Goal: Task Accomplishment & Management: Complete application form

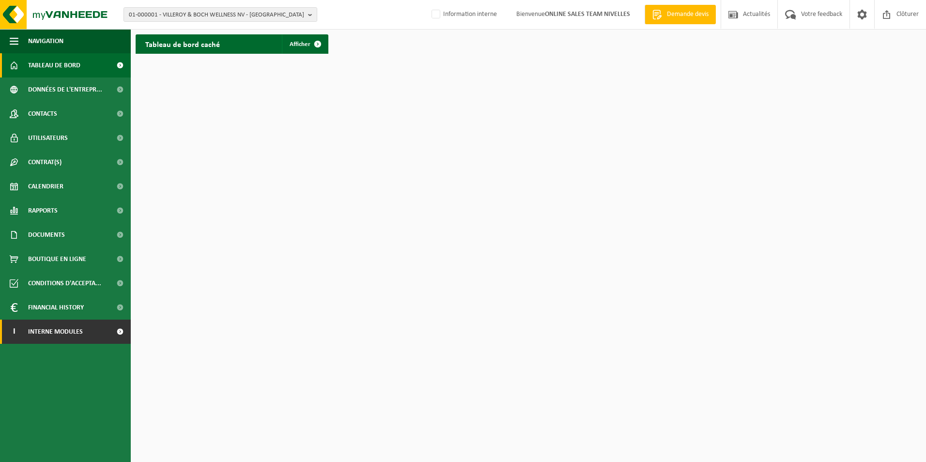
click at [64, 333] on span "Interne modules" at bounding box center [55, 332] width 55 height 24
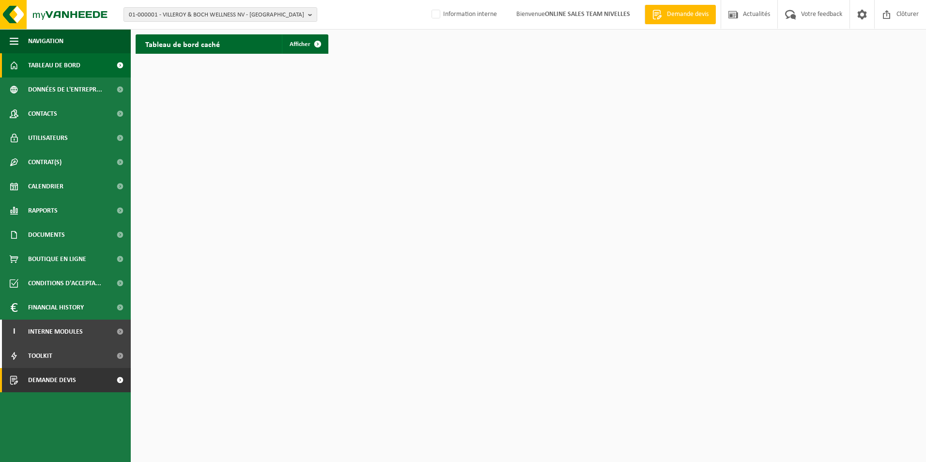
click at [51, 379] on span "Demande devis" at bounding box center [52, 380] width 48 height 24
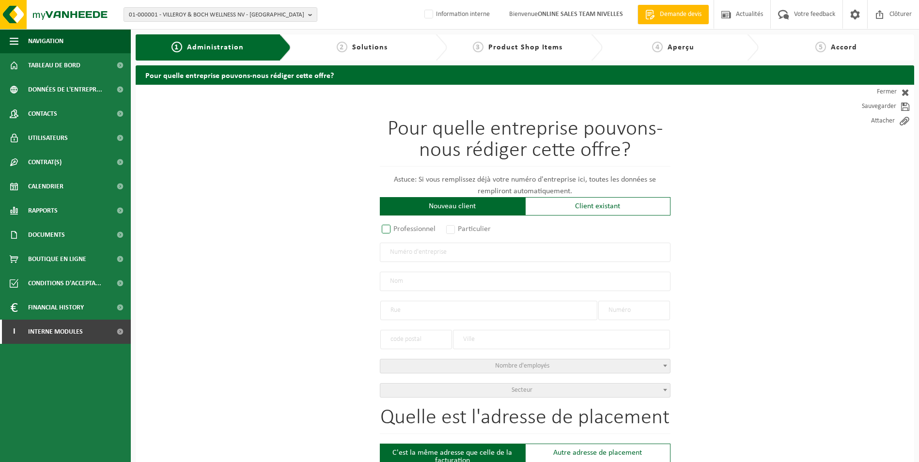
click at [384, 229] on label "Professionnel" at bounding box center [409, 229] width 59 height 14
click at [396, 229] on input "Professionnel" at bounding box center [399, 230] width 6 height 6
radio input "true"
drag, startPoint x: 395, startPoint y: 250, endPoint x: 413, endPoint y: 257, distance: 18.7
click at [395, 250] on input "text" at bounding box center [525, 252] width 291 height 19
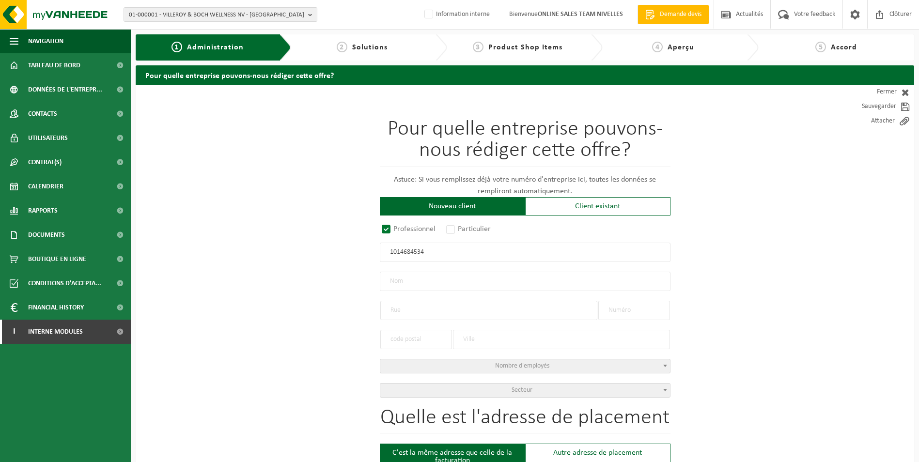
type input "1014684534"
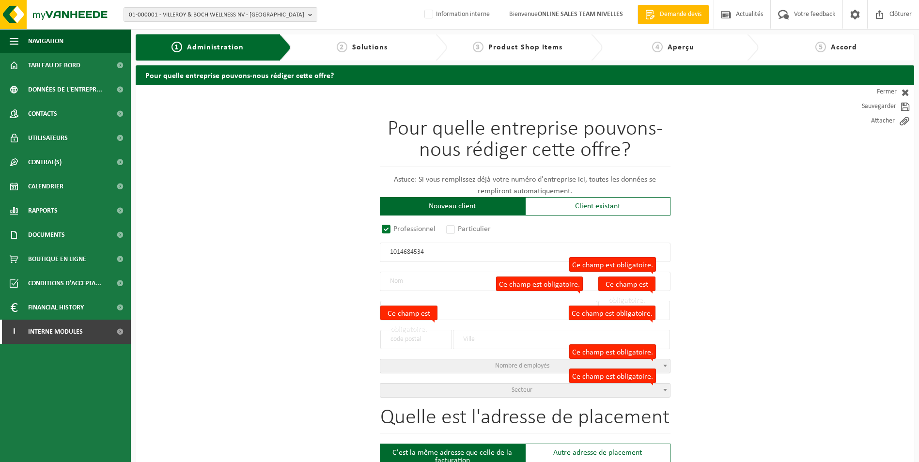
radio input "true"
type input "1014684534"
type input "GENERAL RED CONSTRUCT BV"
type input "STEENWEG OP RUISBROEK"
type input "257"
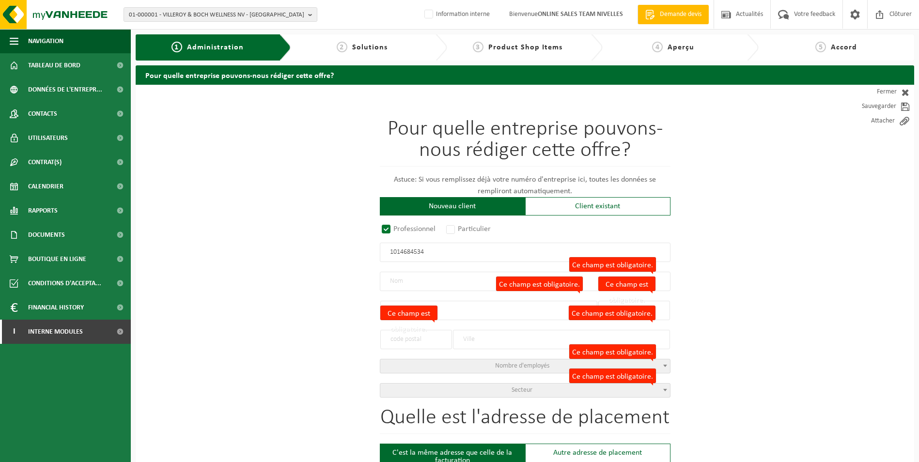
type input "1620"
type input "DROGENBOS"
select select "D"
type input "GENERAL RED CONSTRUCT BV"
type input "STEENWEG OP RUISBROEK"
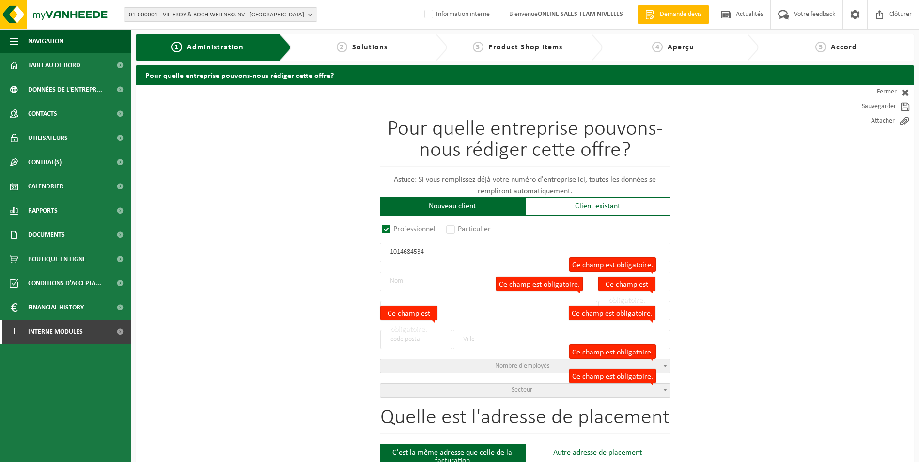
type input "257"
type input "1620"
type input "DROGENBOS"
type input "2365066767"
click at [505, 392] on span "Secteur" at bounding box center [525, 390] width 290 height 14
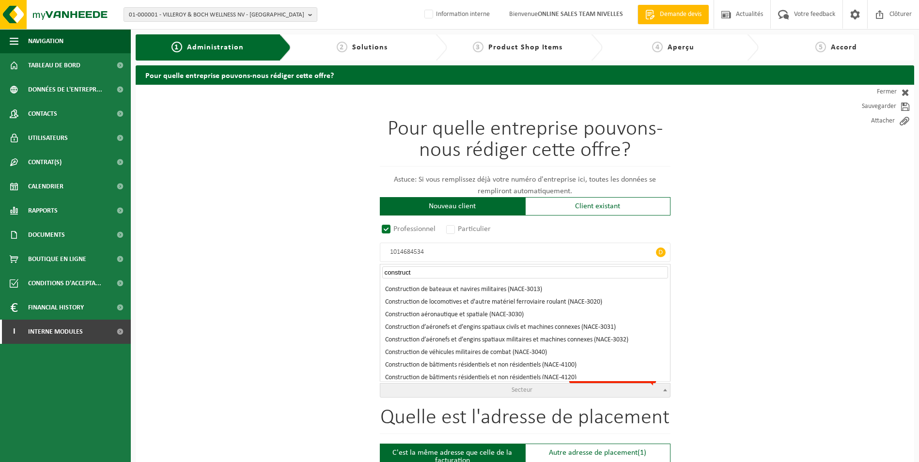
scroll to position [116, 0]
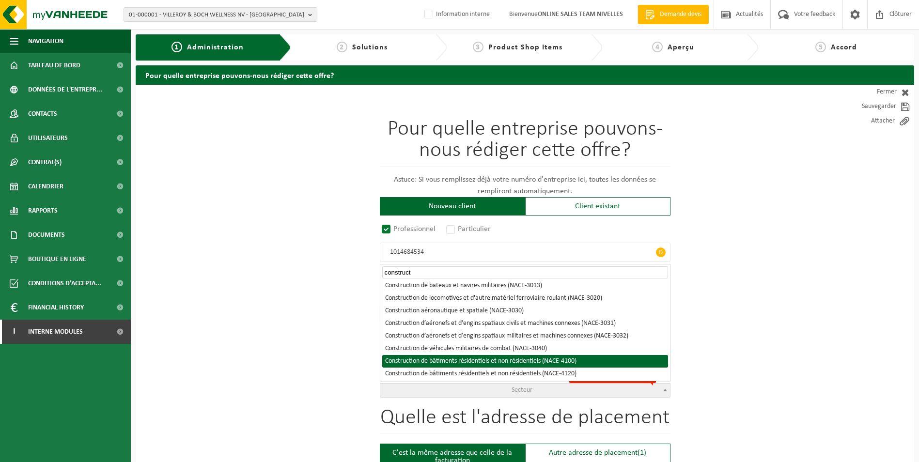
type input "construct"
select select "NACE_4100"
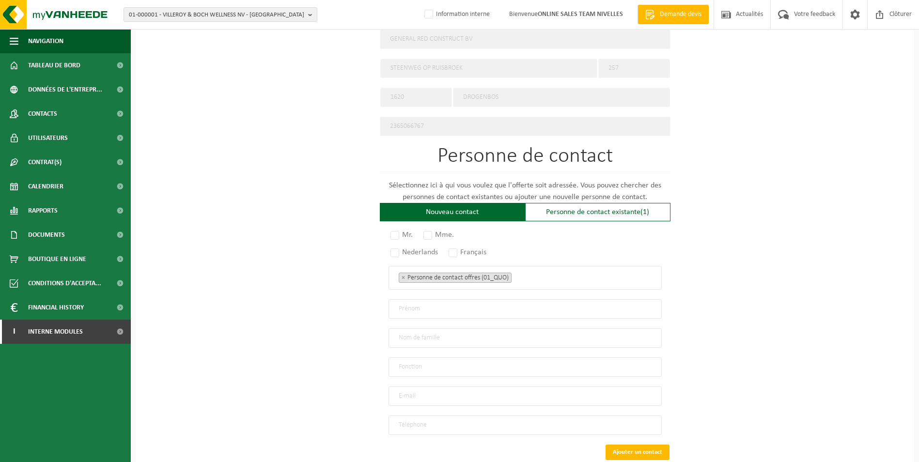
scroll to position [457, 0]
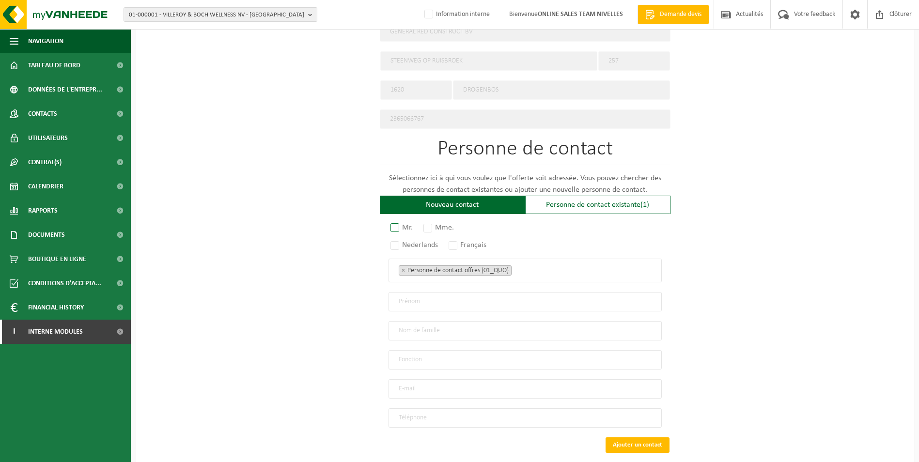
click at [396, 226] on label "Mr." at bounding box center [401, 228] width 27 height 14
radio input "true"
click at [455, 240] on label "Français" at bounding box center [467, 245] width 43 height 14
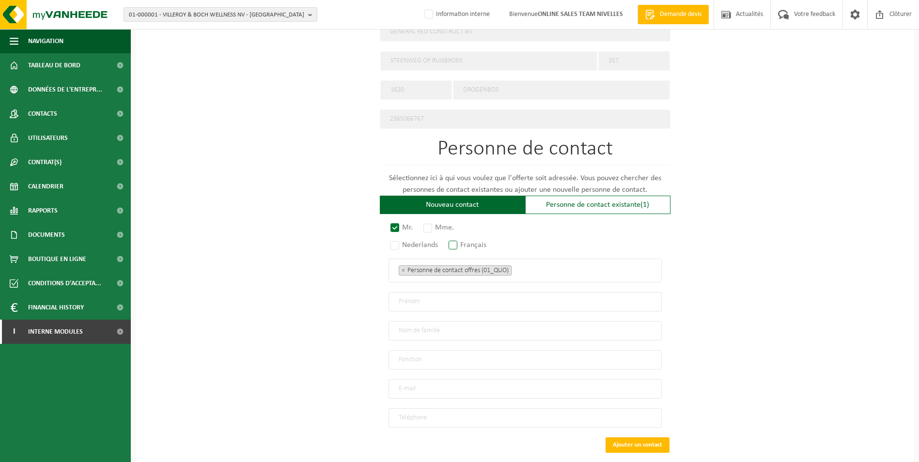
radio input "true"
click at [537, 268] on ul "× Personne de contact offres (01_QUO)" at bounding box center [524, 270] width 253 height 13
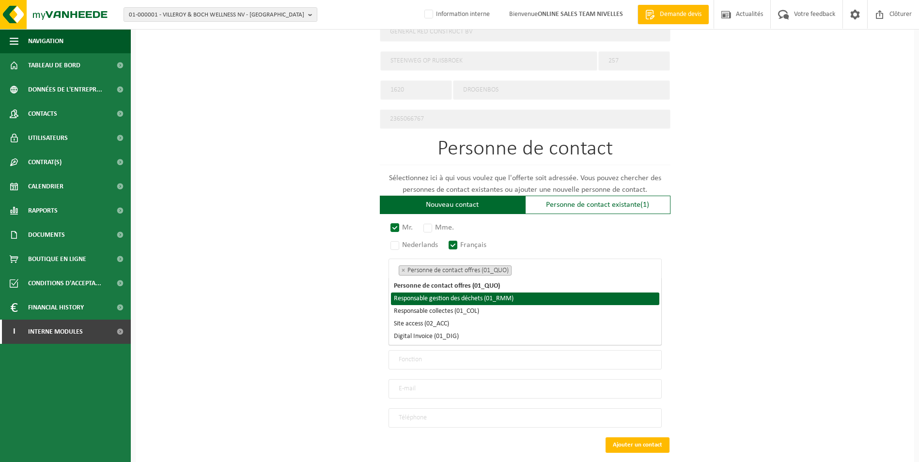
click at [483, 296] on li "Responsable gestion des déchets (01_RMM)" at bounding box center [525, 298] width 268 height 13
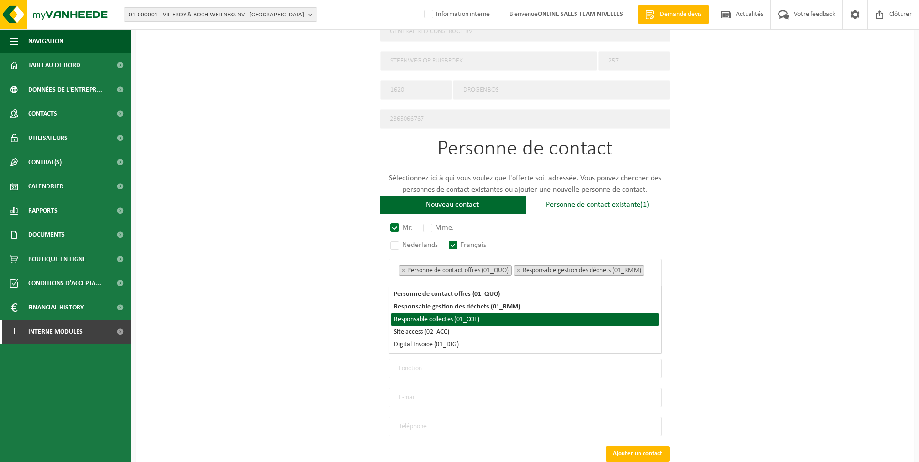
click at [460, 322] on li "Responsable collectes (01_COL)" at bounding box center [525, 319] width 268 height 13
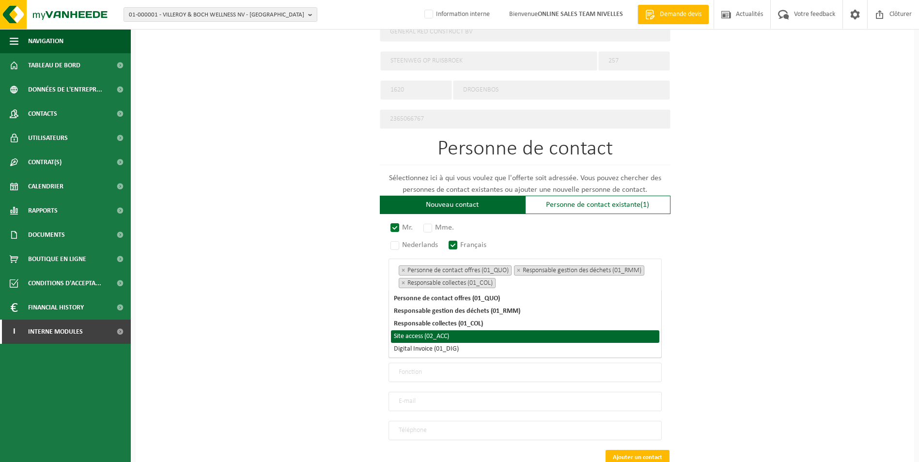
click at [438, 337] on li "Site access (02_ACC)" at bounding box center [525, 336] width 268 height 13
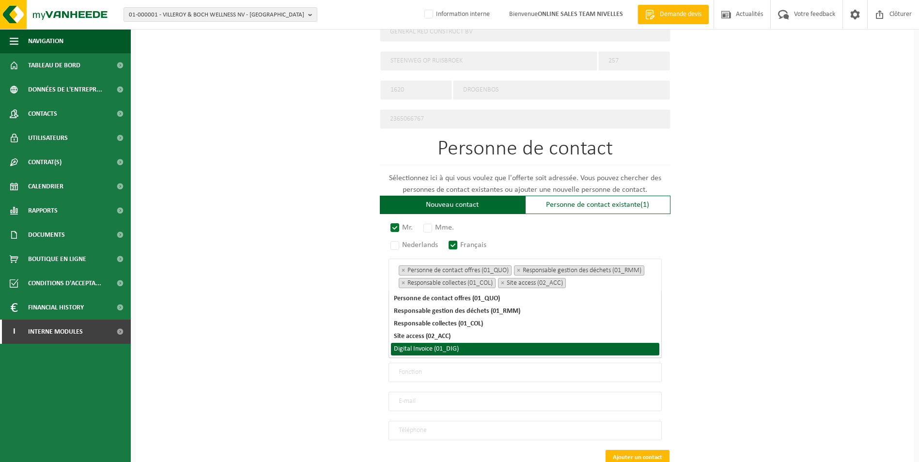
click at [435, 352] on li "Digital Invoice (01_DIG)" at bounding box center [525, 349] width 268 height 13
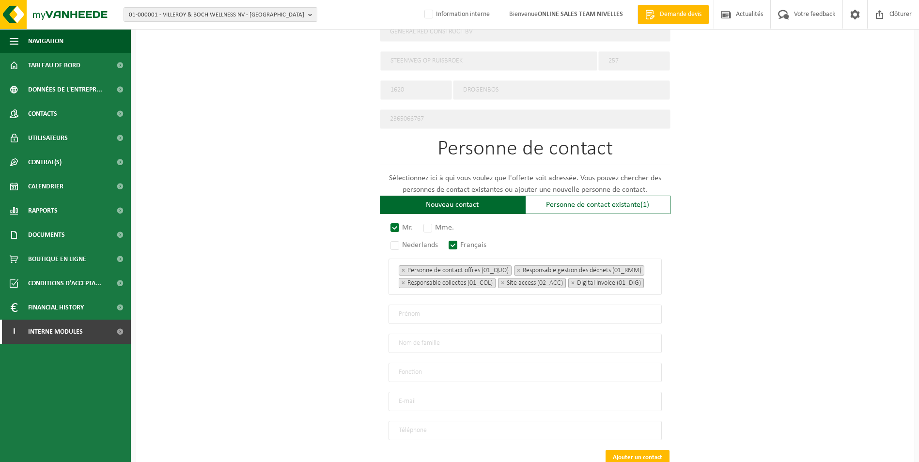
click at [758, 278] on div "Pour quelle entreprise pouvons-nous rédiger cette offre? Astuce: Si vous rempli…" at bounding box center [525, 76] width 778 height 897
click at [425, 318] on input "text" at bounding box center [524, 314] width 273 height 19
type input "Stefan"
type input "Rosu"
type input "Direction"
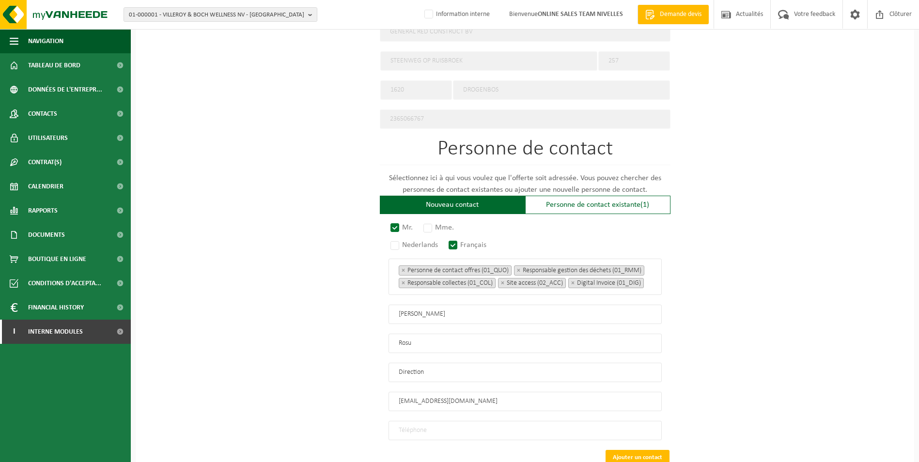
type input "generalredconstruct@gmail.com"
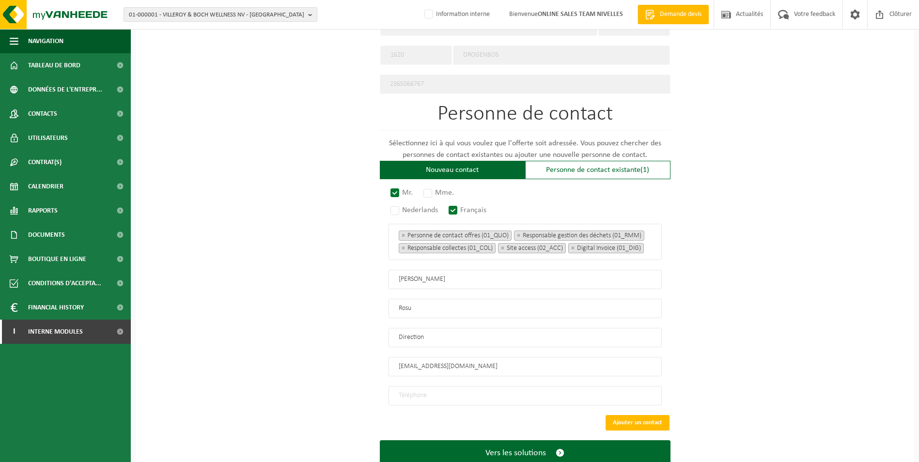
scroll to position [526, 0]
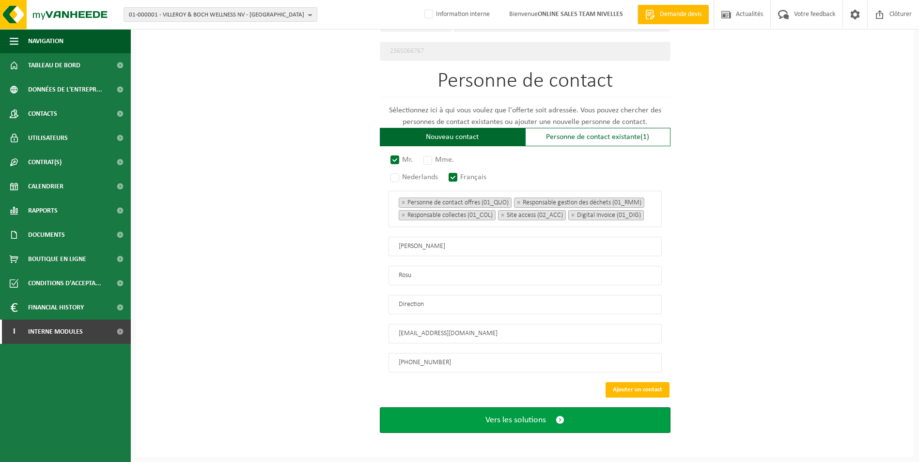
type input "+32 477 45 27 06"
click at [510, 425] on span "Vers les solutions" at bounding box center [515, 420] width 61 height 10
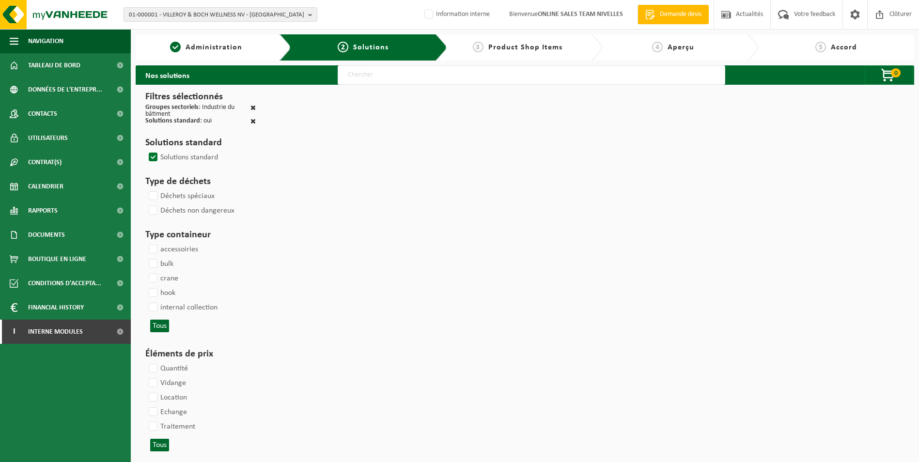
click at [385, 76] on input "text" at bounding box center [530, 74] width 387 height 19
type input "000052"
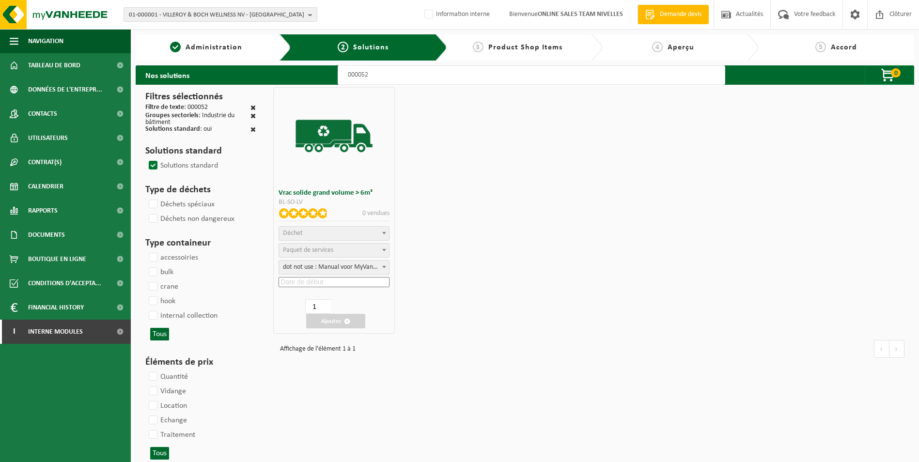
click at [339, 236] on span "Déchet" at bounding box center [334, 234] width 110 height 14
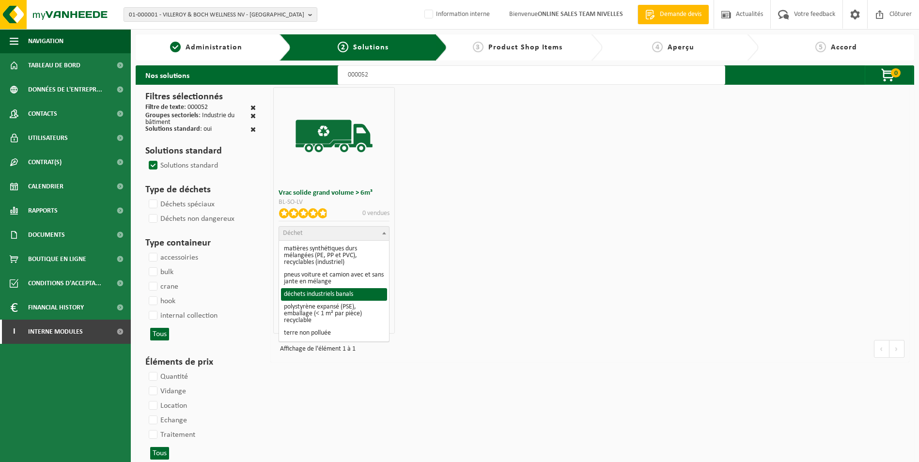
select select "8"
select select
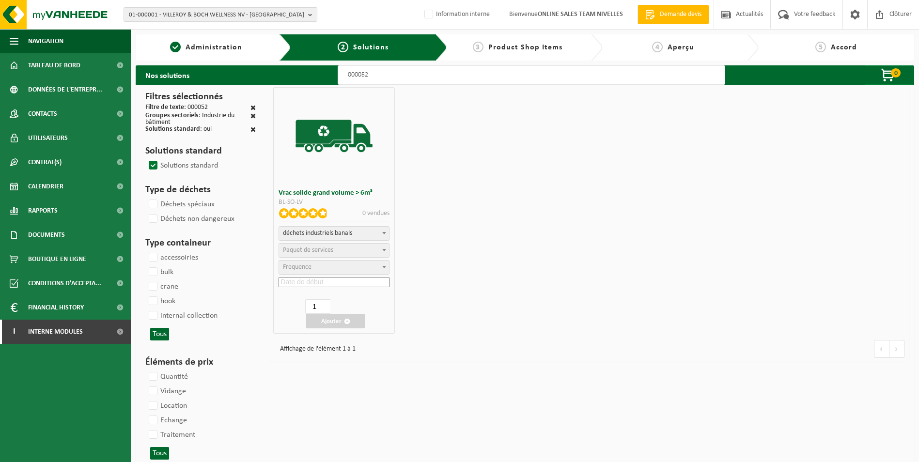
select select
select select "47"
select select "25"
click at [335, 282] on input at bounding box center [333, 282] width 111 height 10
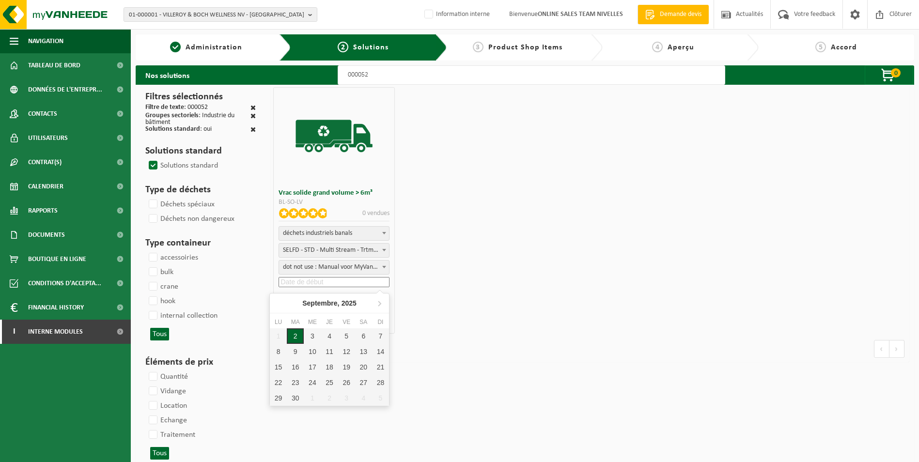
click at [293, 337] on div "2" at bounding box center [295, 335] width 17 height 15
type input "2025-09-02"
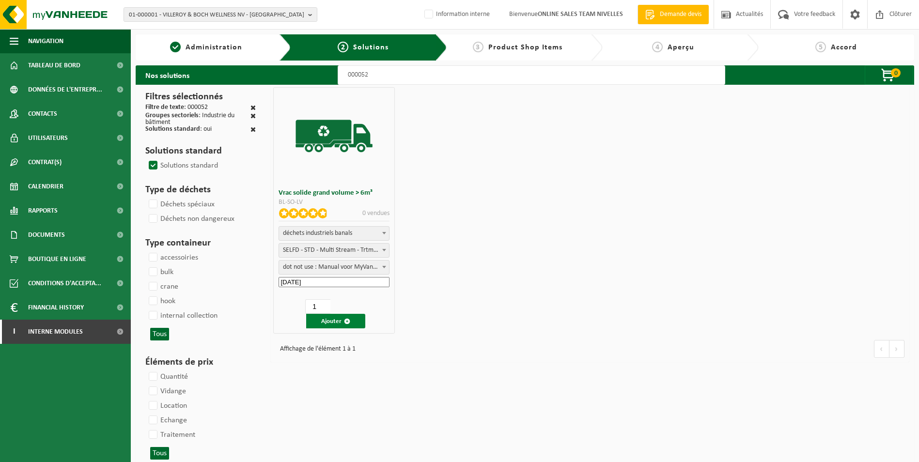
click at [332, 319] on button "Ajouter" at bounding box center [335, 321] width 59 height 15
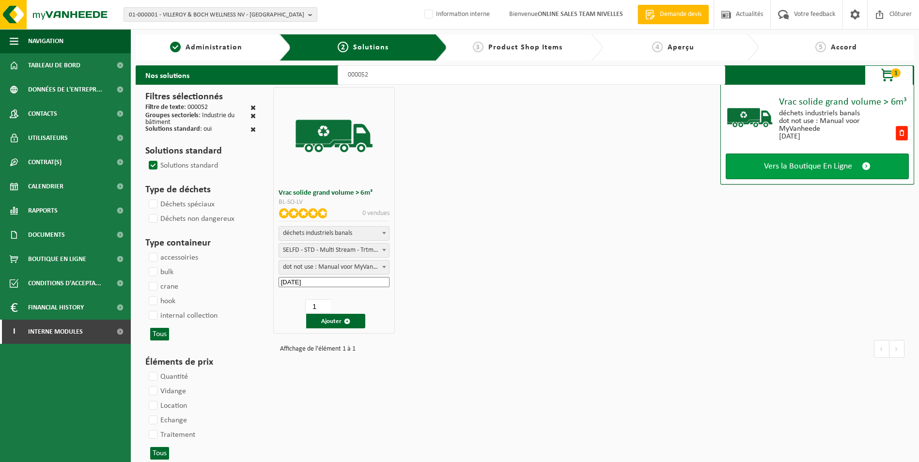
click at [848, 161] on span "Vers la Boutique En Ligne" at bounding box center [808, 166] width 88 height 10
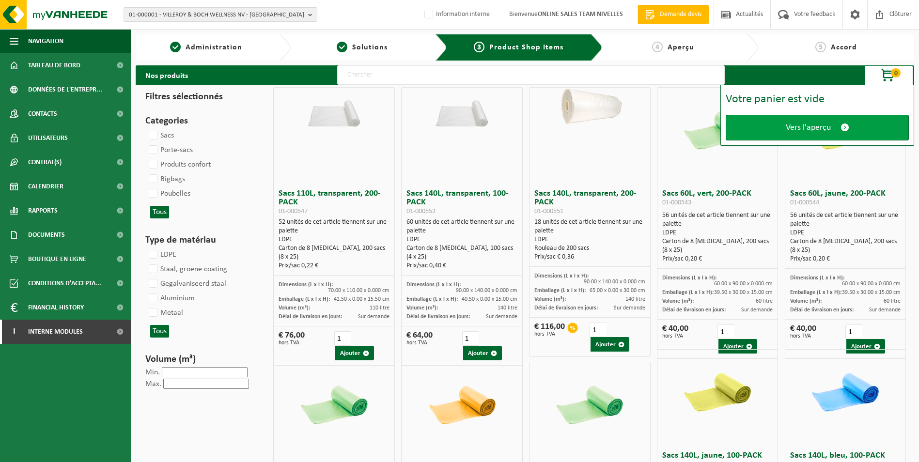
click at [805, 123] on span "Vers l'aperçu" at bounding box center [807, 128] width 45 height 10
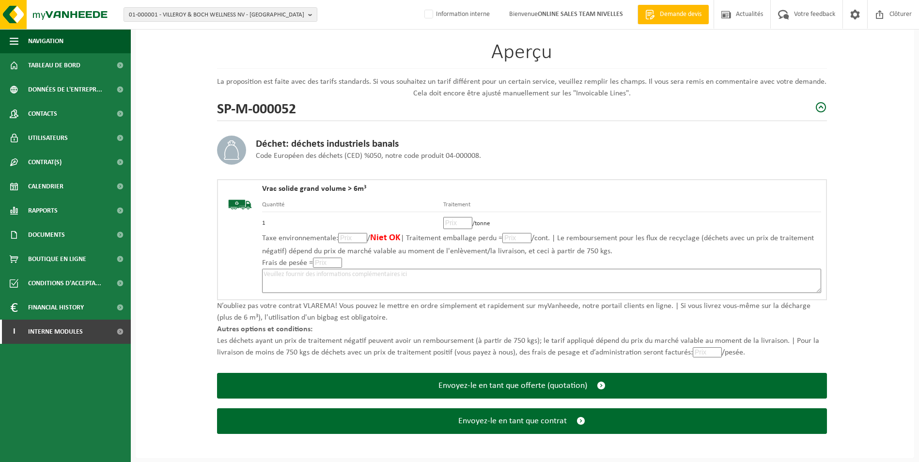
scroll to position [67, 0]
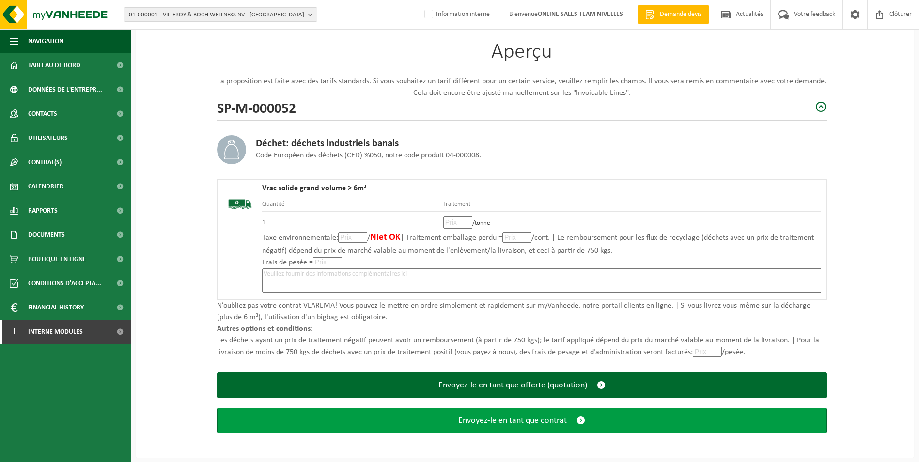
click at [559, 427] on button "Envoyez-le en tant que contrat" at bounding box center [522, 421] width 610 height 26
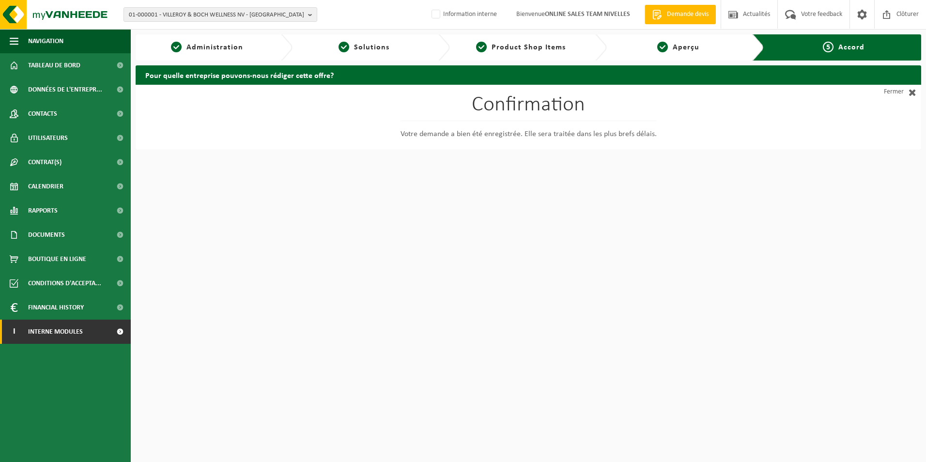
click at [73, 330] on span "Interne modules" at bounding box center [55, 332] width 55 height 24
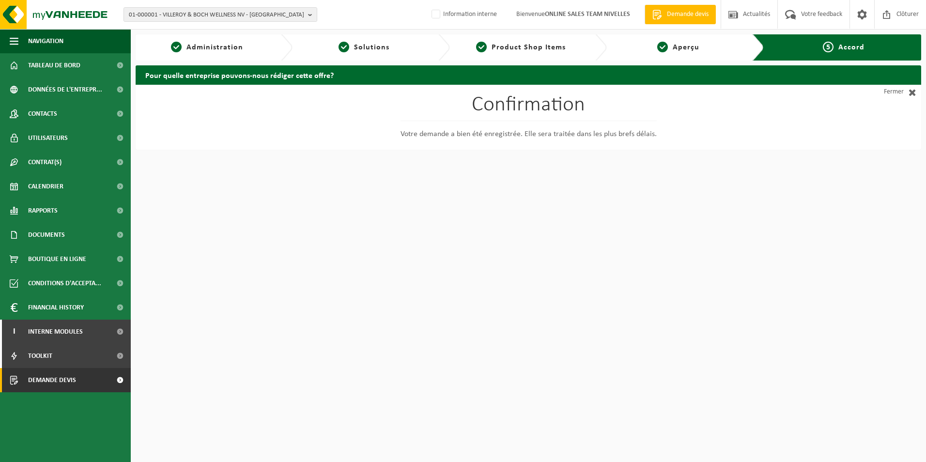
click at [65, 381] on span "Demande devis" at bounding box center [52, 380] width 48 height 24
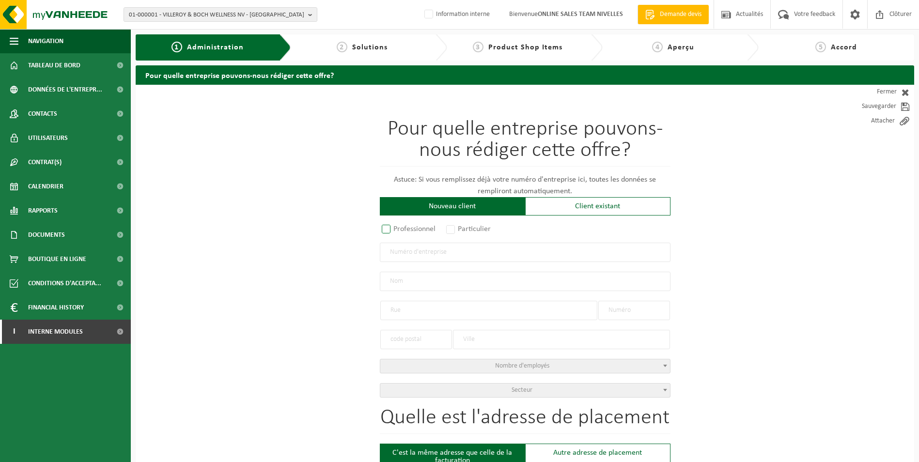
click at [386, 228] on label "Professionnel" at bounding box center [409, 229] width 59 height 14
click at [396, 228] on input "Professionnel" at bounding box center [399, 230] width 6 height 6
radio input "true"
click at [407, 255] on input "text" at bounding box center [525, 252] width 291 height 19
type input "1001275867"
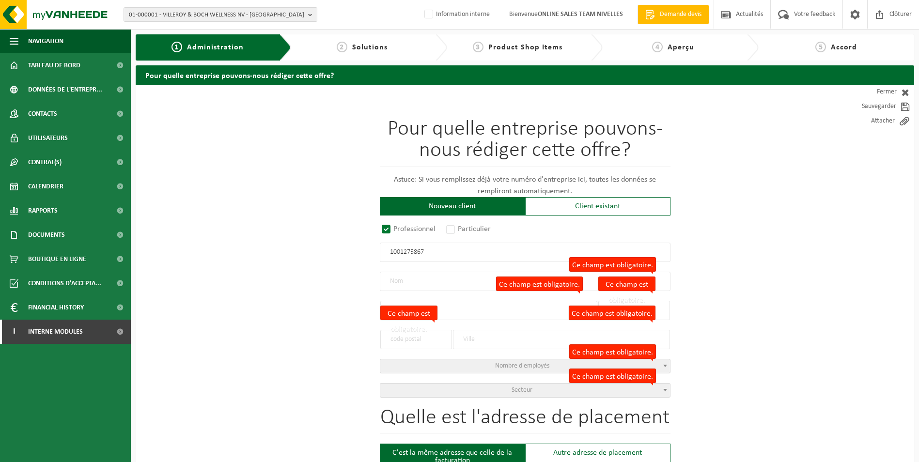
radio input "true"
type input "1001275867"
type input "DUQUENNE, PAUL"
type input "LE CHÉNIA"
type input "9"
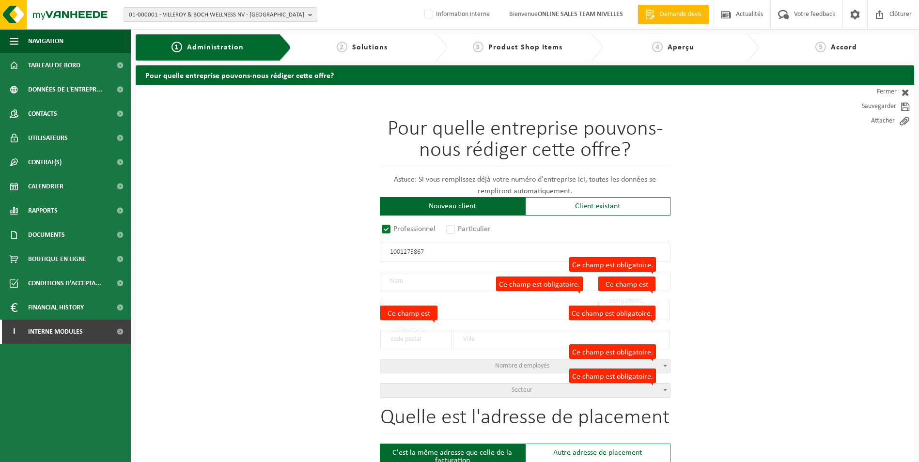
type input "1460"
type input "ITTRE"
select select "D"
type input "DUQUENNE, PAUL"
type input "LE CHÉNIA"
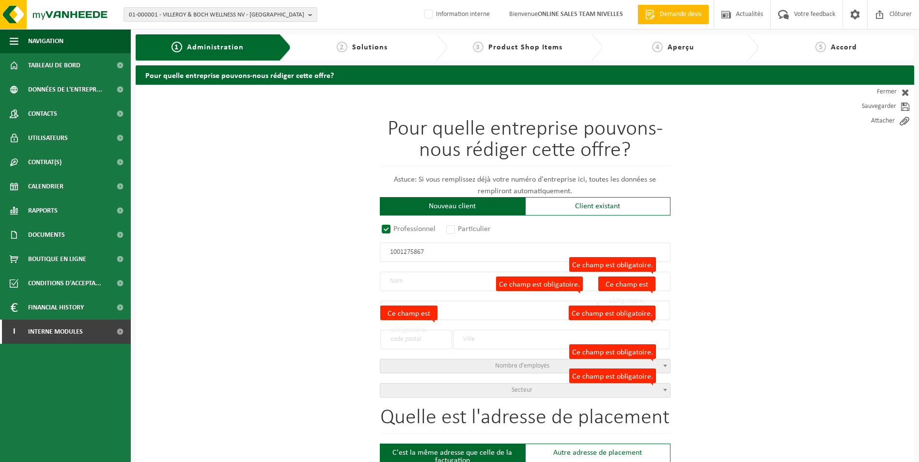
type input "9"
type input "1460"
type input "ITTRE"
type input "2350651973"
click at [517, 391] on span "Secteur" at bounding box center [521, 389] width 21 height 7
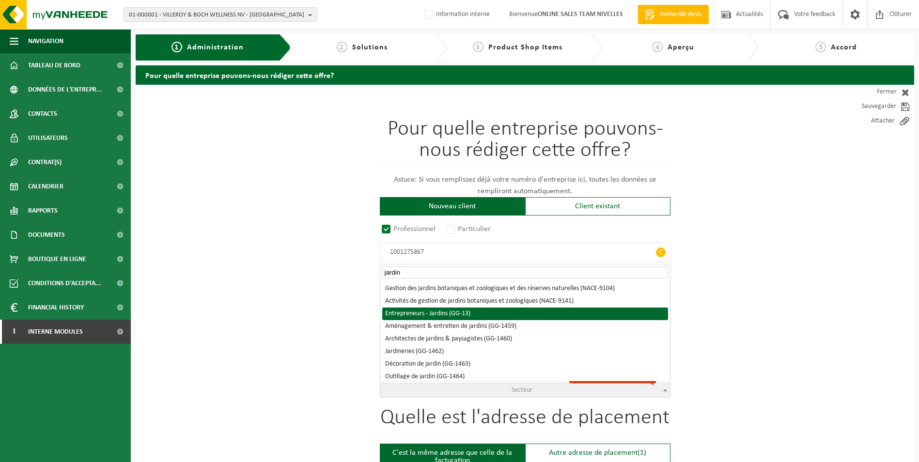
type input "jardin"
select select "13"
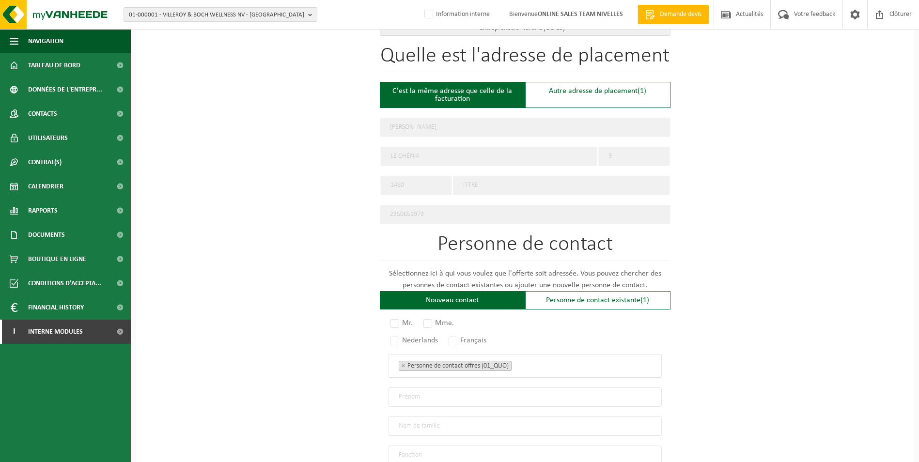
scroll to position [452, 0]
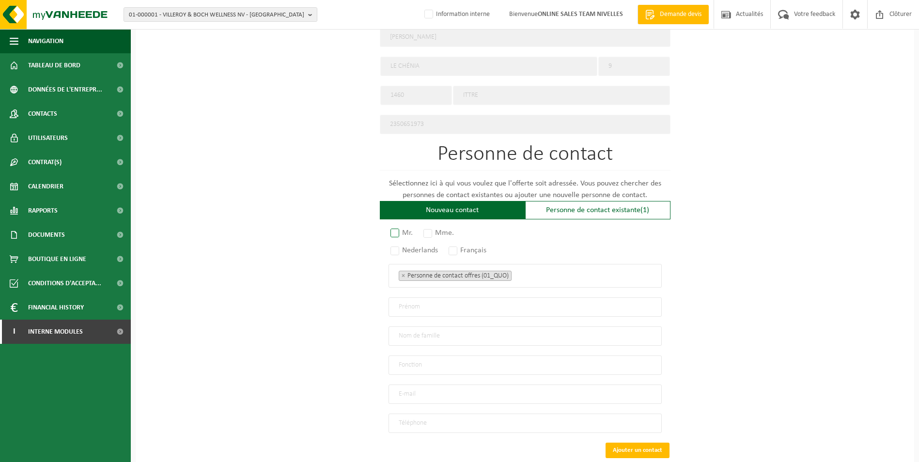
click at [393, 227] on label "Mr." at bounding box center [401, 233] width 27 height 14
radio input "true"
click at [456, 244] on label "Français" at bounding box center [467, 251] width 43 height 14
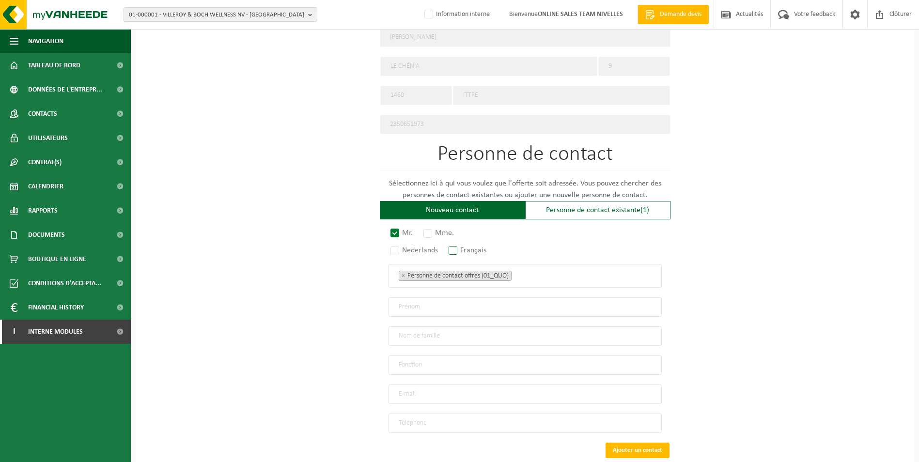
radio input "true"
click at [538, 274] on ul "× Personne de contact offres (01_QUO)" at bounding box center [524, 275] width 253 height 13
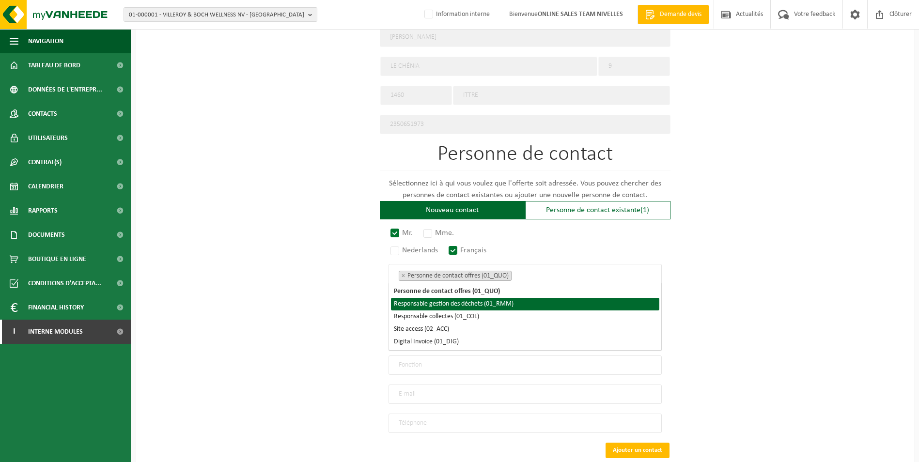
click at [477, 304] on li "Responsable gestion des déchets (01_RMM)" at bounding box center [525, 304] width 268 height 13
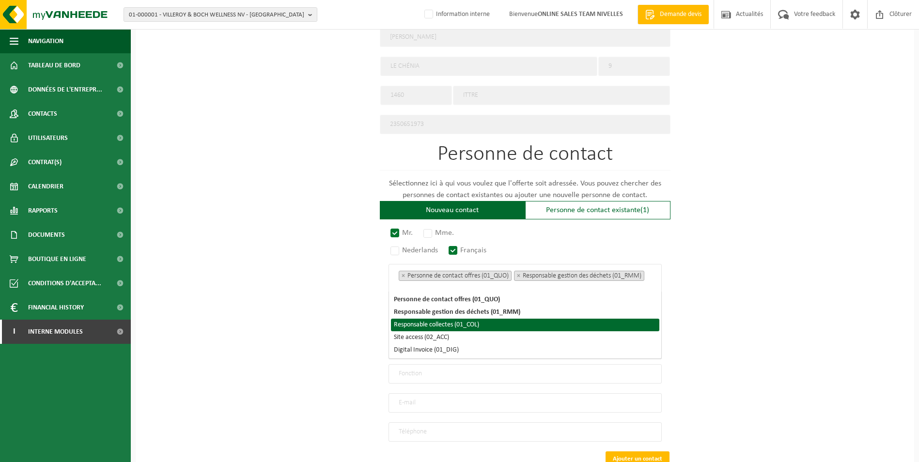
click at [467, 325] on li "Responsable collectes (01_COL)" at bounding box center [525, 325] width 268 height 13
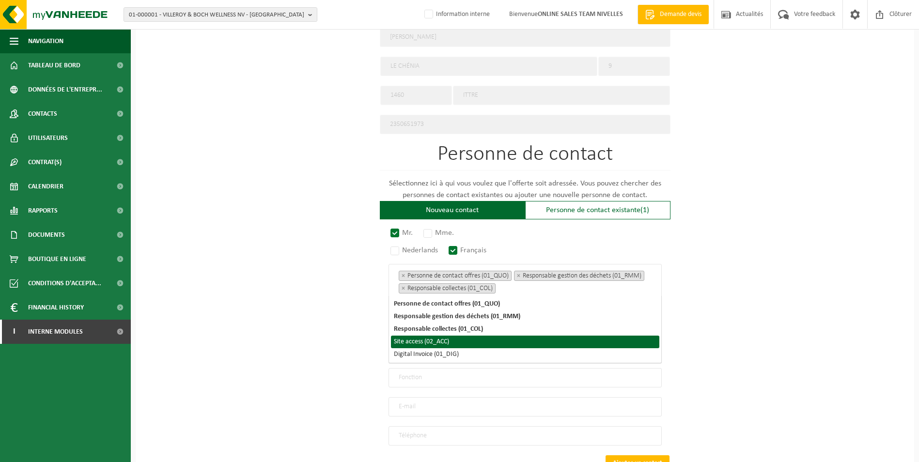
click at [443, 344] on li "Site access (02_ACC)" at bounding box center [525, 342] width 268 height 13
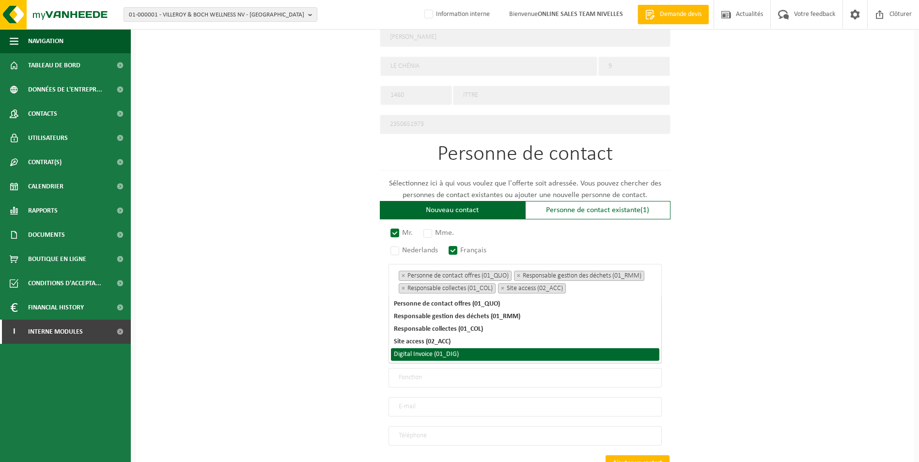
click at [441, 352] on li "Digital Invoice (01_DIG)" at bounding box center [525, 354] width 268 height 13
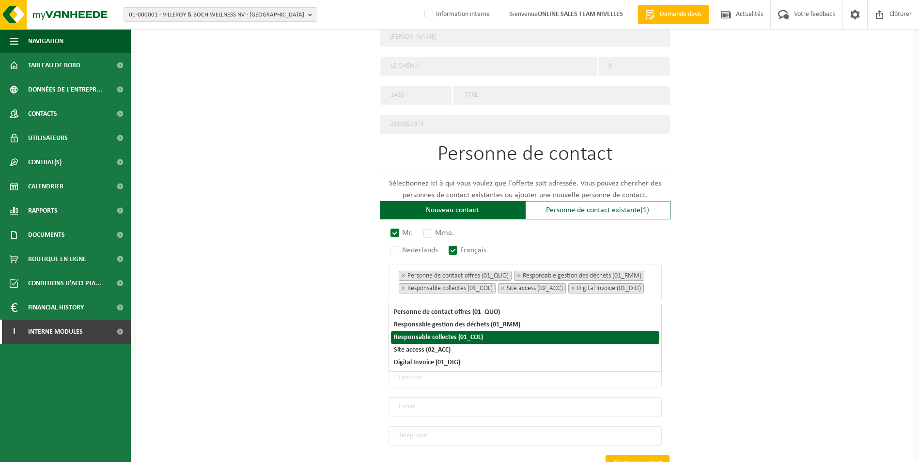
click at [814, 310] on div "Pour quelle entreprise pouvons-nous rédiger cette offre? Astuce: Si vous rempli…" at bounding box center [525, 81] width 778 height 897
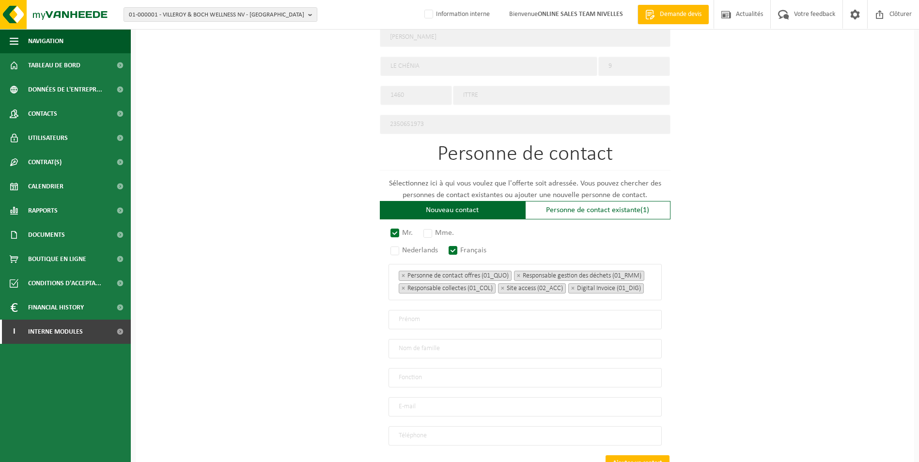
click at [433, 321] on input "text" at bounding box center [524, 319] width 273 height 19
type input "Paul"
type input "DUQUENNE"
click at [424, 378] on input "Directio" at bounding box center [524, 377] width 273 height 19
click at [423, 380] on input "Directio" at bounding box center [524, 377] width 273 height 19
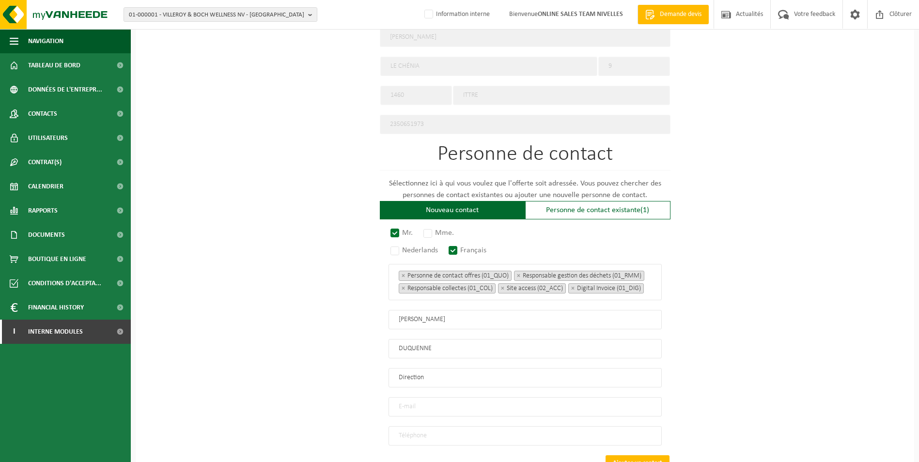
type input "Direction"
type input "paul.verdures@gmail.com"
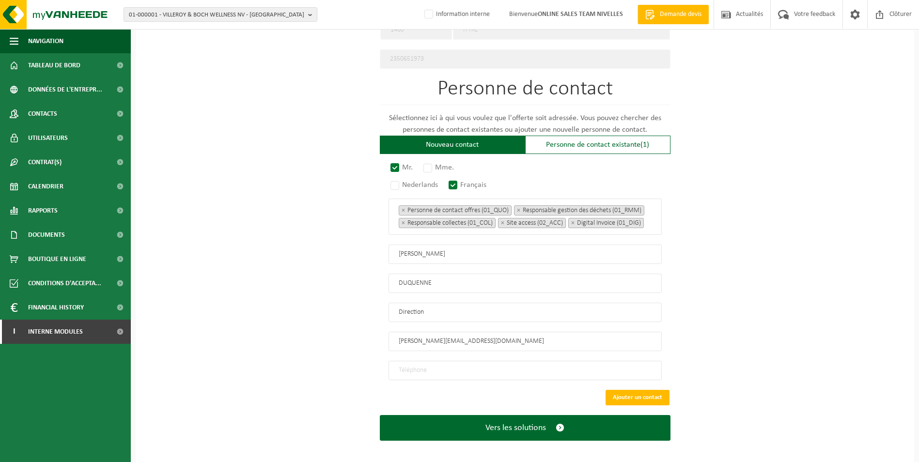
scroll to position [526, 0]
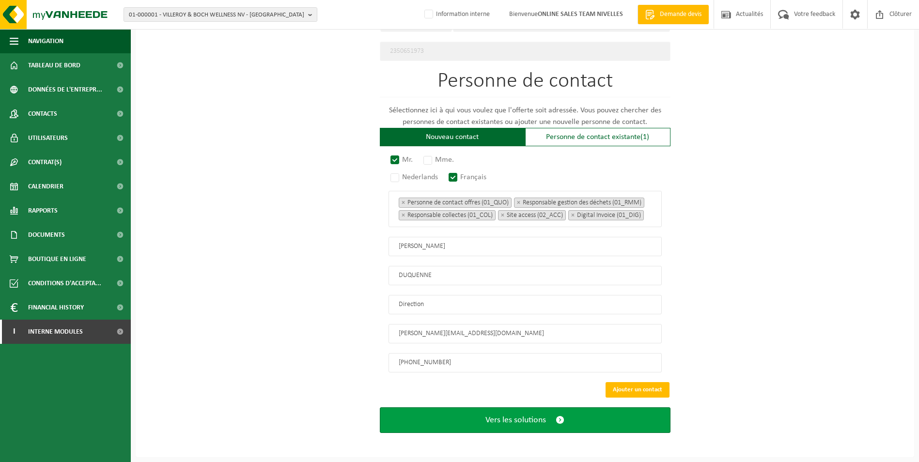
type input "+32 479 11 95 39"
click at [517, 415] on span "Vers les solutions" at bounding box center [515, 420] width 61 height 10
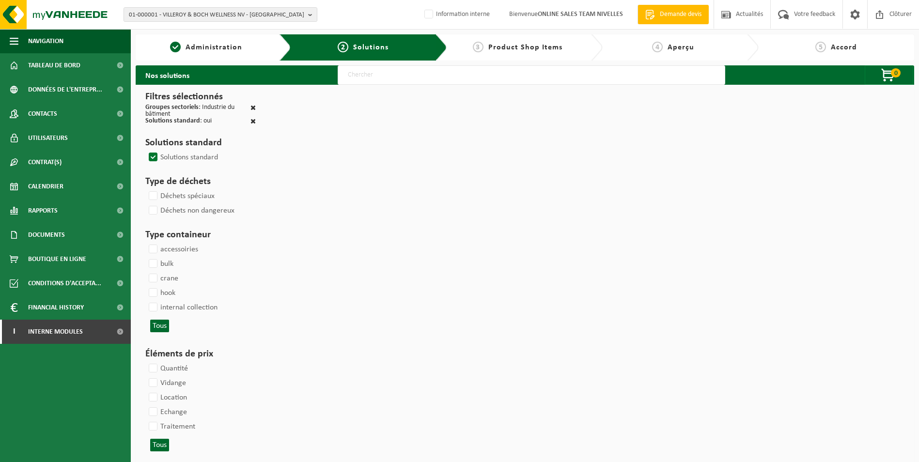
click at [389, 75] on input "text" at bounding box center [530, 74] width 387 height 19
type input "000052"
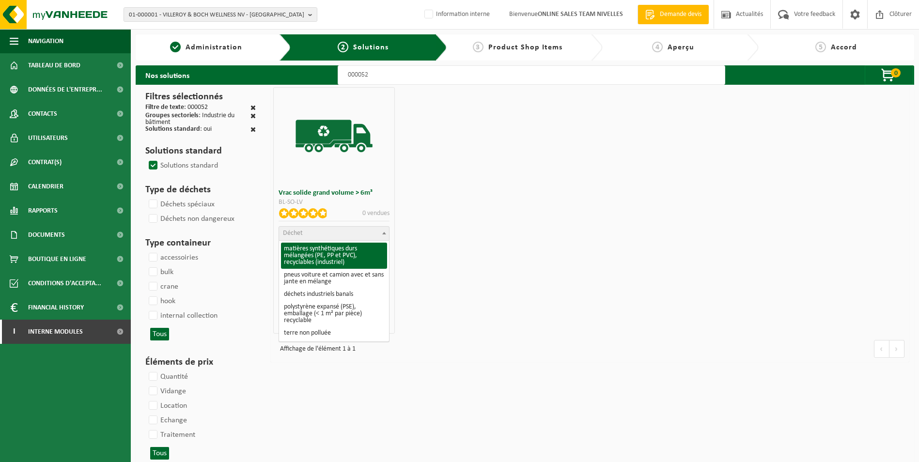
click at [339, 233] on span "Déchet" at bounding box center [334, 234] width 110 height 14
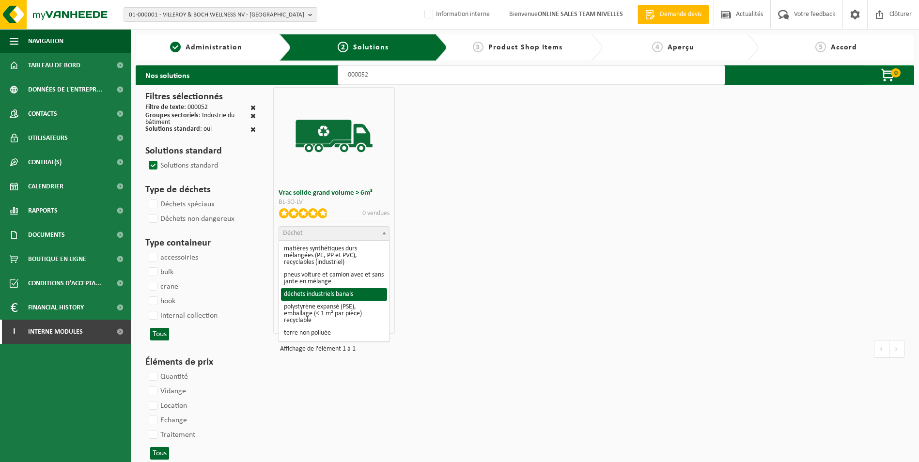
select select "8"
select select
select select "47"
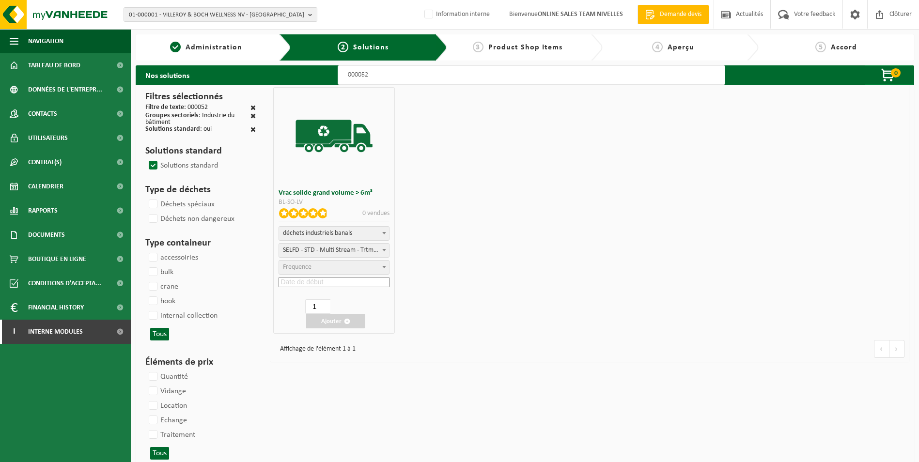
select select "25"
click at [335, 287] on input at bounding box center [333, 282] width 111 height 10
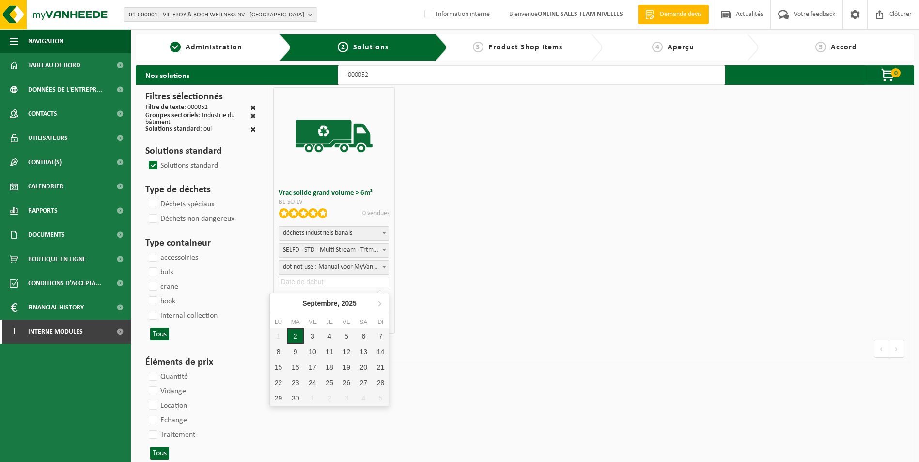
click at [298, 335] on div "2" at bounding box center [295, 335] width 17 height 15
type input "2025-09-02"
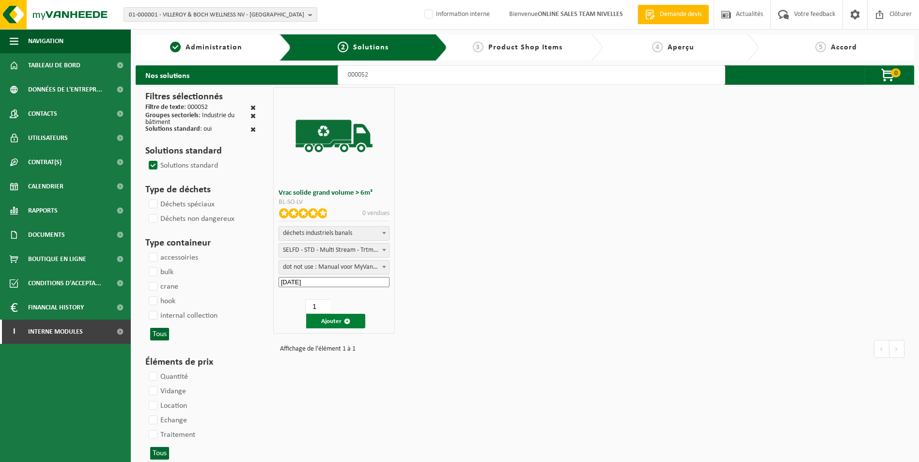
click at [327, 321] on button "Ajouter" at bounding box center [335, 321] width 59 height 15
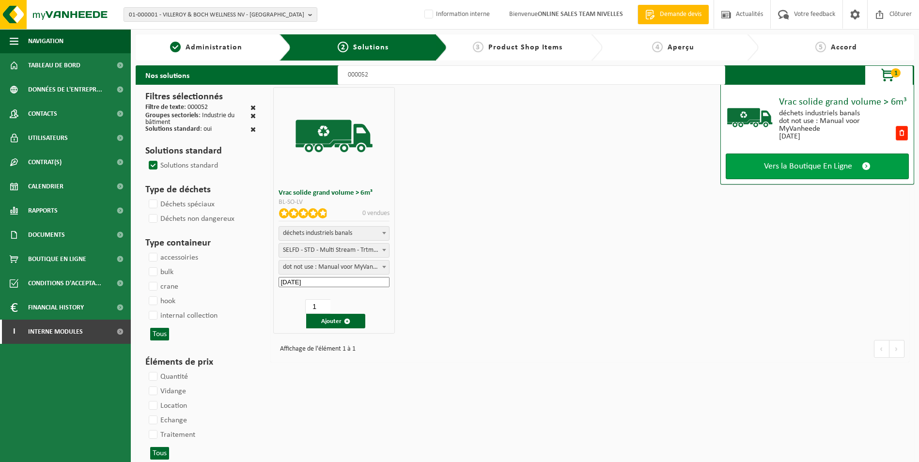
click at [824, 163] on span "Vers la Boutique En Ligne" at bounding box center [808, 166] width 88 height 10
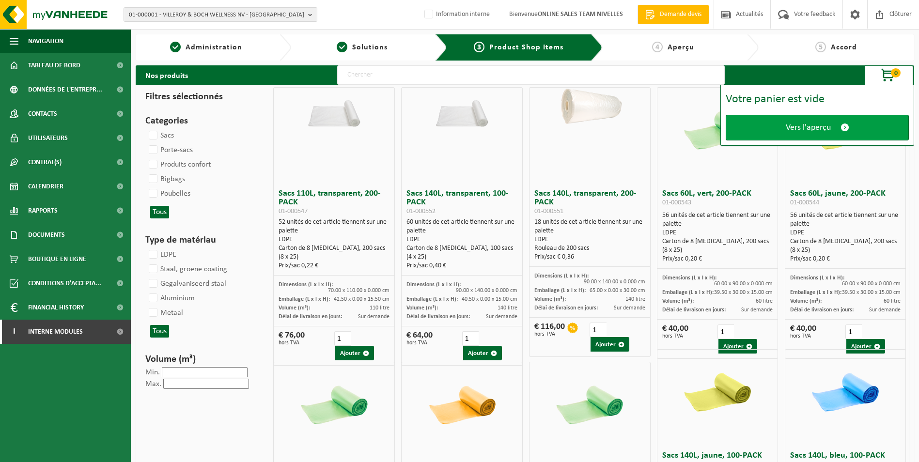
click at [804, 132] on span "Vers l'aperçu" at bounding box center [807, 128] width 45 height 10
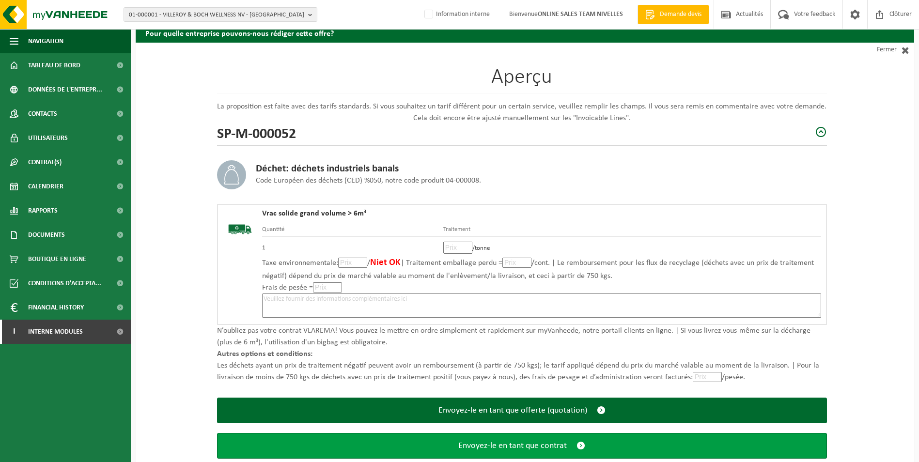
scroll to position [67, 0]
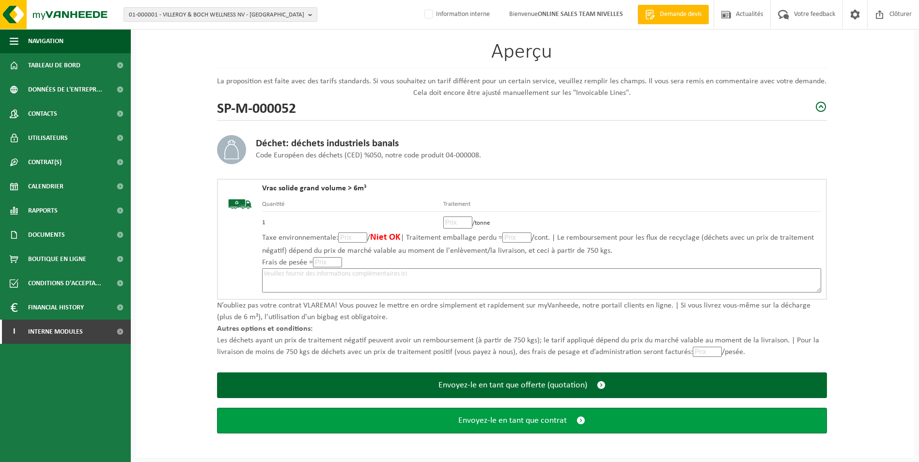
click at [504, 425] on span "Envoyez-le en tant que contrat" at bounding box center [512, 420] width 108 height 10
